Goal: Task Accomplishment & Management: Manage account settings

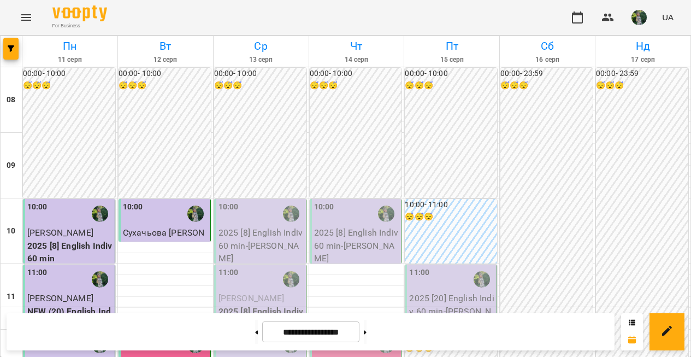
scroll to position [519, 0]
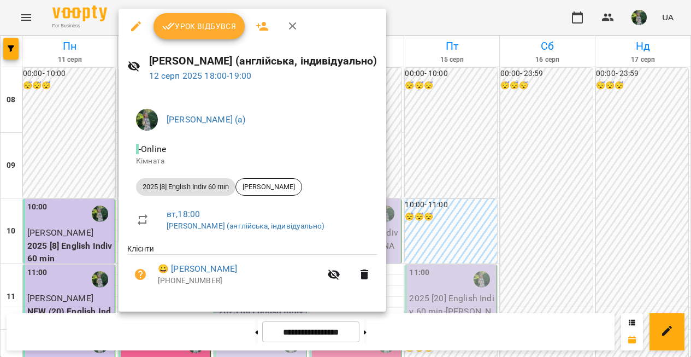
click at [219, 34] on button "Урок відбувся" at bounding box center [200, 26] width 92 height 26
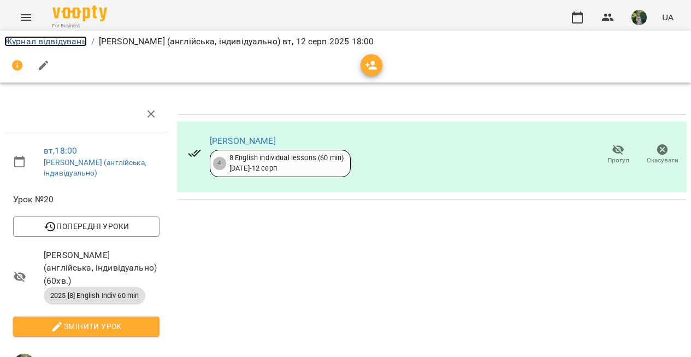
click at [57, 43] on link "Журнал відвідувань" at bounding box center [45, 41] width 83 height 10
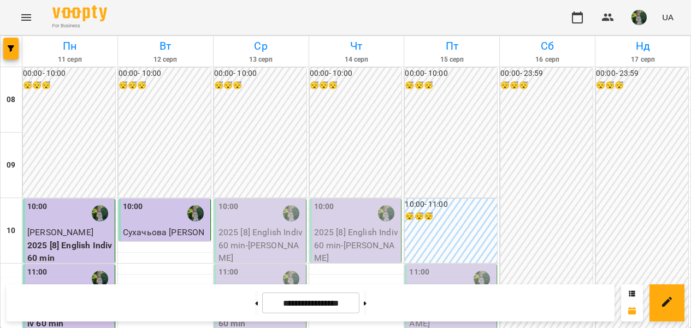
scroll to position [772, 0]
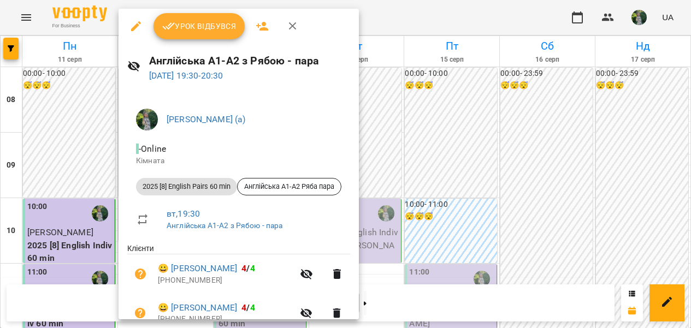
click at [208, 25] on span "Урок відбувся" at bounding box center [199, 26] width 74 height 13
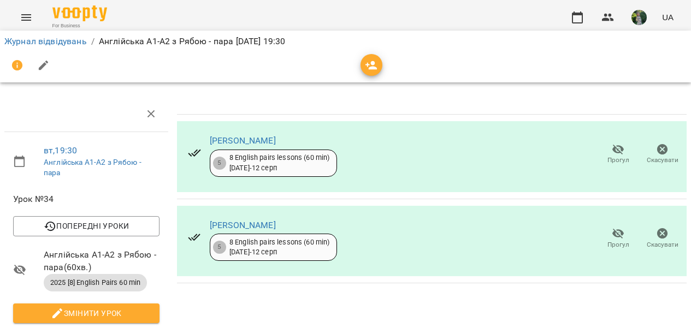
click at [54, 31] on div "Журнал відвідувань / Англійська А1-А2 з Рябою - пара [DATE] 19:30" at bounding box center [346, 56] width 696 height 56
click at [56, 41] on link "Журнал відвідувань" at bounding box center [45, 41] width 83 height 10
